Goal: Information Seeking & Learning: Find specific fact

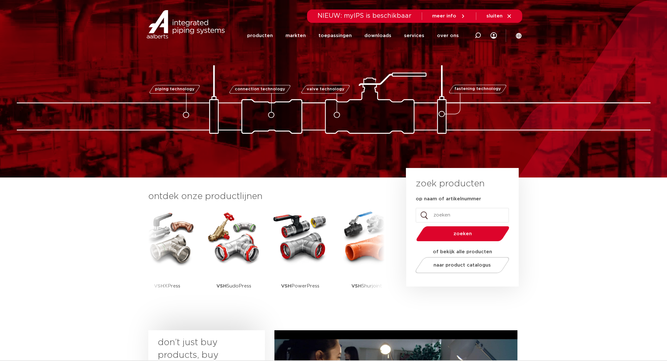
click at [451, 217] on input "op naam of artikelnummer" at bounding box center [462, 215] width 93 height 15
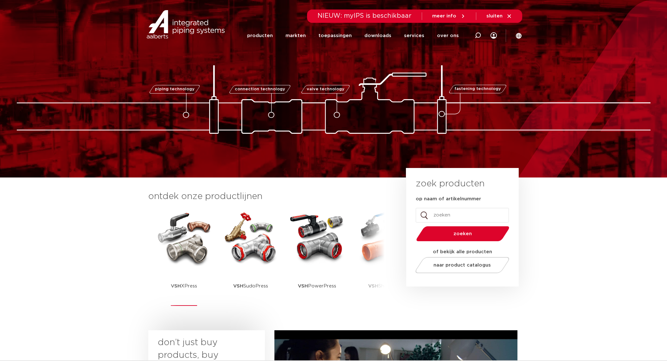
click at [196, 248] on img at bounding box center [184, 237] width 57 height 57
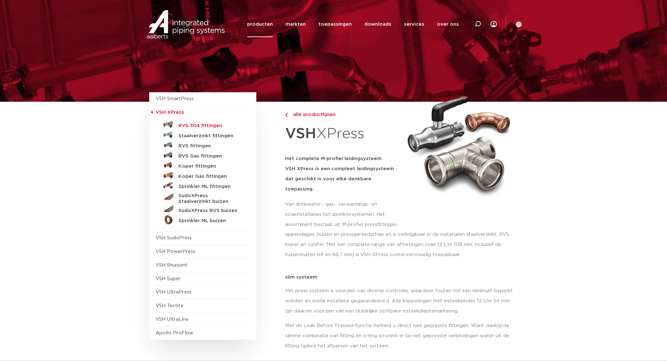
click at [216, 126] on h5 "RVS 304 fittingen" at bounding box center [209, 126] width 63 height 6
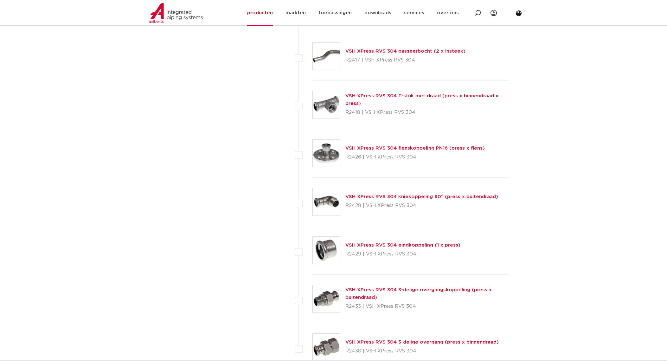
scroll to position [739, 0]
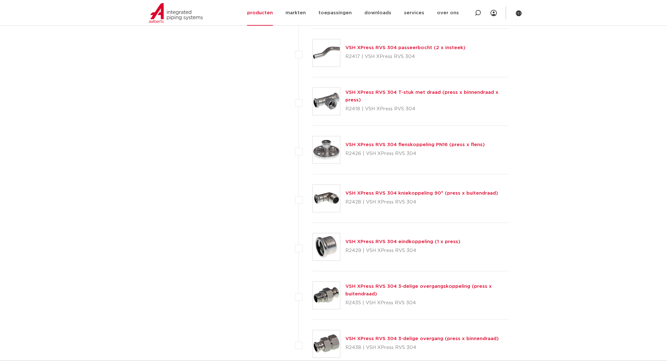
click at [430, 239] on link "VSH XPress RVS 304 eindkoppeling (1 x press)" at bounding box center [402, 241] width 115 height 5
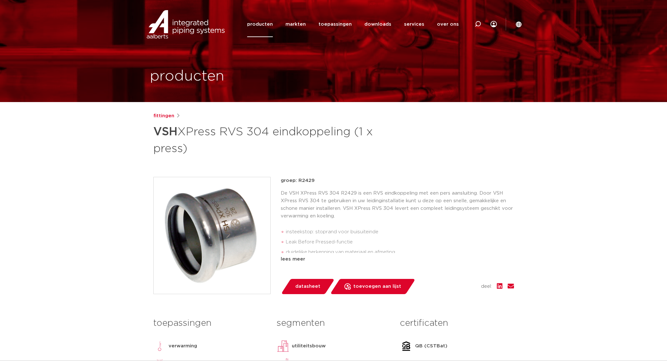
drag, startPoint x: 297, startPoint y: 179, endPoint x: 318, endPoint y: 181, distance: 21.0
click at [318, 181] on p "groep: R2429" at bounding box center [397, 181] width 233 height 8
copy p "R2429"
click at [419, 149] on div "fittingen VSH XPress RVS 304 eindkoppeling (1 x press)" at bounding box center [333, 134] width 361 height 44
click at [479, 22] on icon at bounding box center [478, 24] width 6 height 6
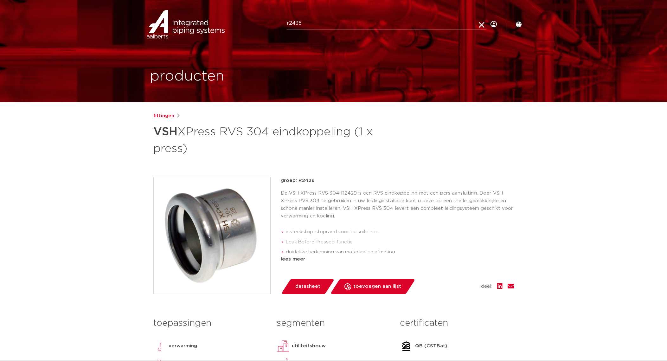
type input "r2435"
click button "Zoeken" at bounding box center [0, 0] width 0 height 0
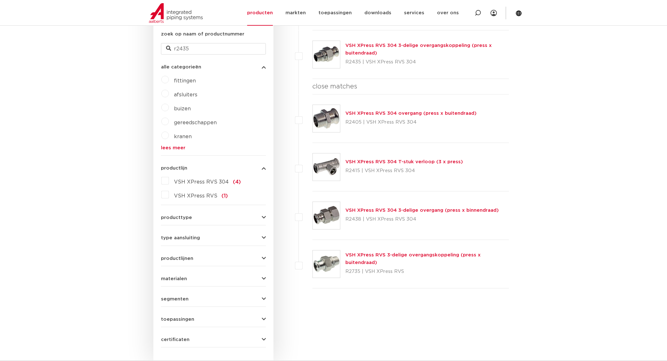
scroll to position [2, 0]
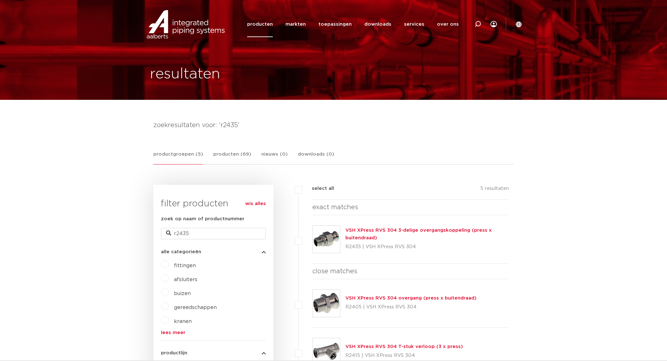
click at [416, 228] on link "VSH XPress RVS 304 3-delige overgangskoppeling (press x buitendraad)" at bounding box center [418, 234] width 146 height 12
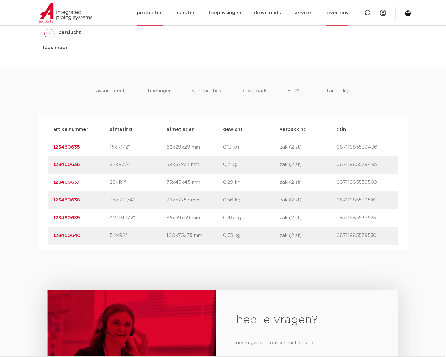
scroll to position [370, 0]
click at [369, 9] on div at bounding box center [367, 13] width 6 height 26
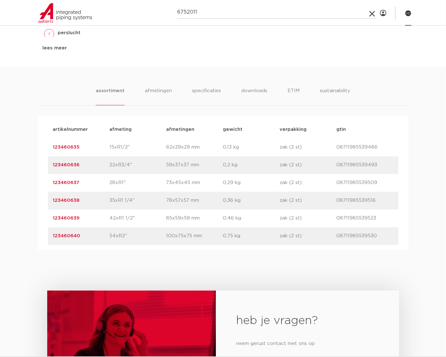
type input "6752011"
click button "Zoeken" at bounding box center [0, 0] width 0 height 0
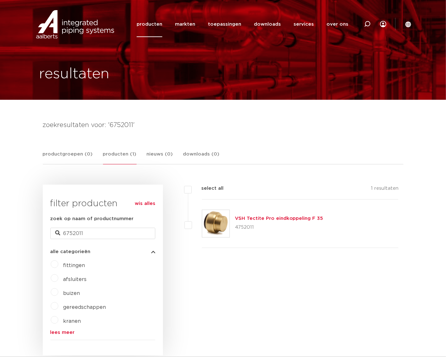
click at [260, 288] on div "filters geen resultaten wis alles filters select all 1 resultaten VSH Tectite P…" at bounding box center [283, 270] width 241 height 171
click at [83, 32] on img at bounding box center [75, 24] width 81 height 29
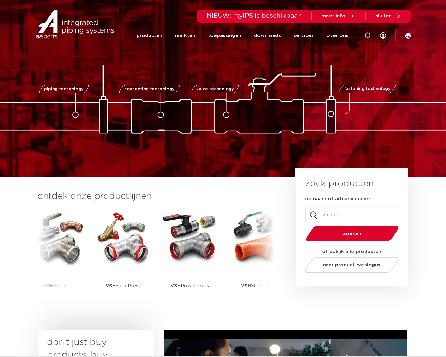
click at [353, 217] on input "op naam of artikelnummer" at bounding box center [351, 215] width 93 height 15
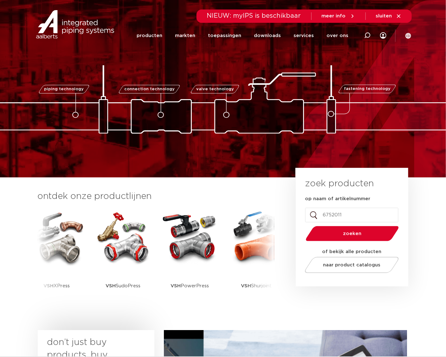
type input "6752011"
click at [303, 226] on button "zoeken" at bounding box center [352, 234] width 98 height 16
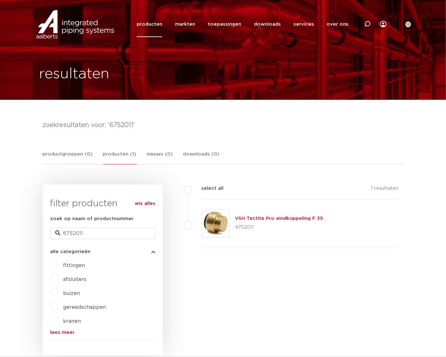
click at [357, 267] on div "filters geen resultaten wis alles filters select all 1 resultaten VSH Tectite P…" at bounding box center [283, 270] width 241 height 171
